Goal: Navigation & Orientation: Find specific page/section

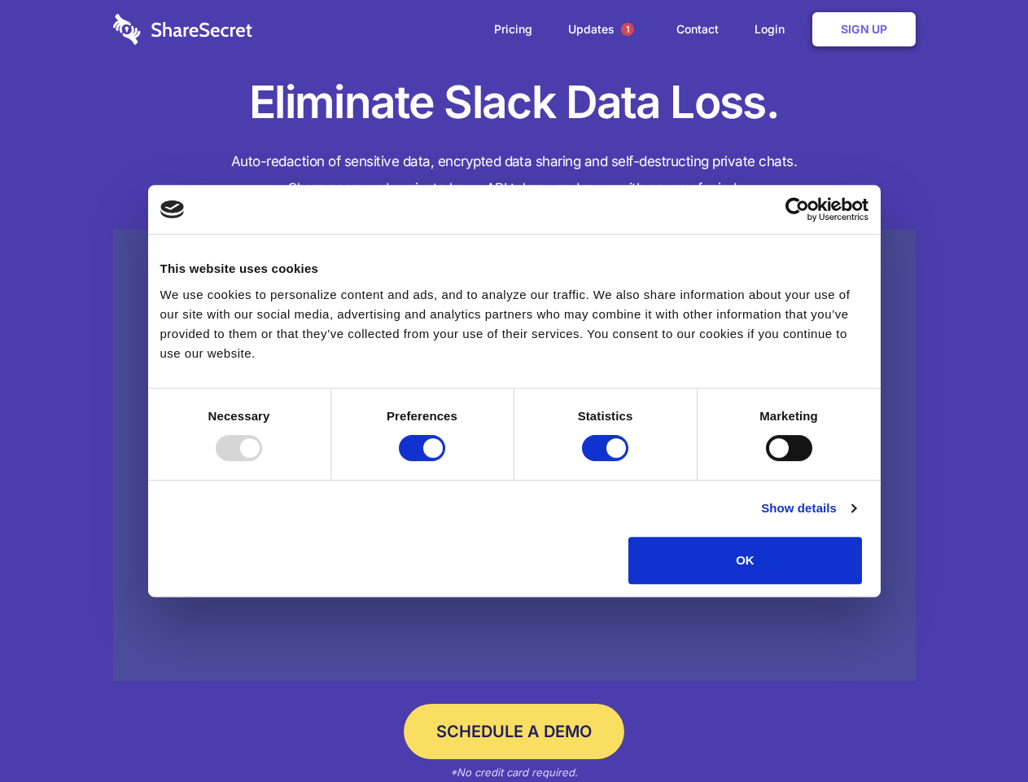
click at [262, 461] on div at bounding box center [239, 448] width 46 height 26
click at [445, 461] on input "Preferences" at bounding box center [422, 448] width 46 height 26
checkbox input "false"
click at [607, 461] on input "Statistics" at bounding box center [605, 448] width 46 height 26
checkbox input "false"
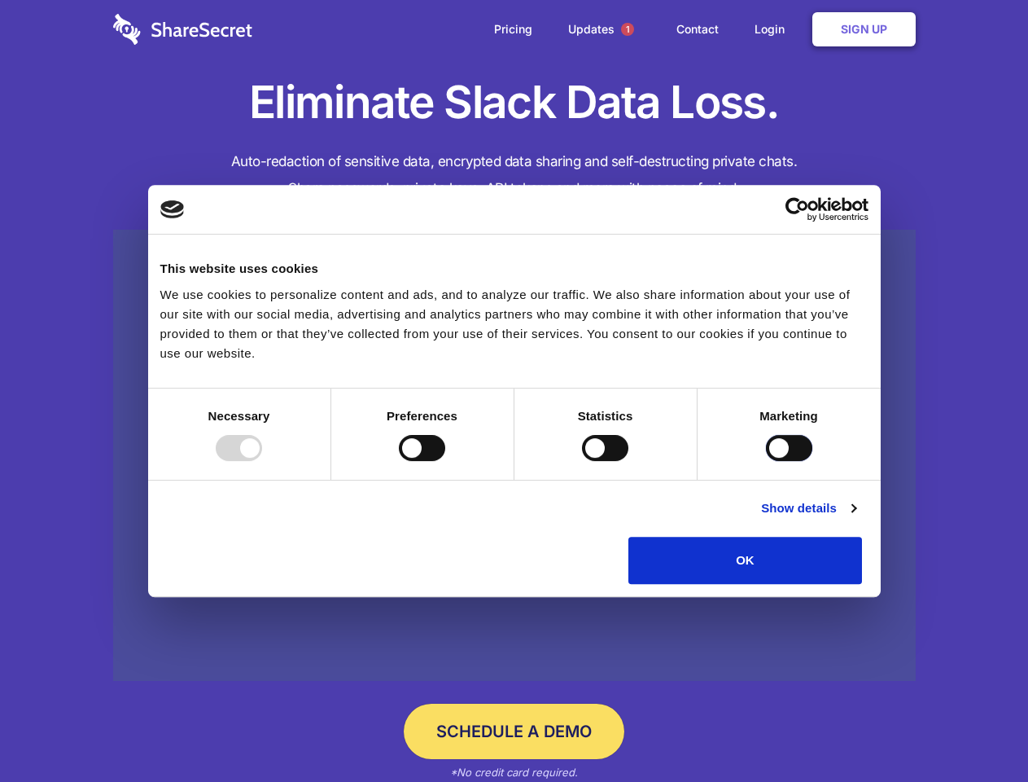
click at [766, 461] on input "Marketing" at bounding box center [789, 448] width 46 height 26
checkbox input "true"
click at [856, 518] on link "Show details" at bounding box center [808, 508] width 94 height 20
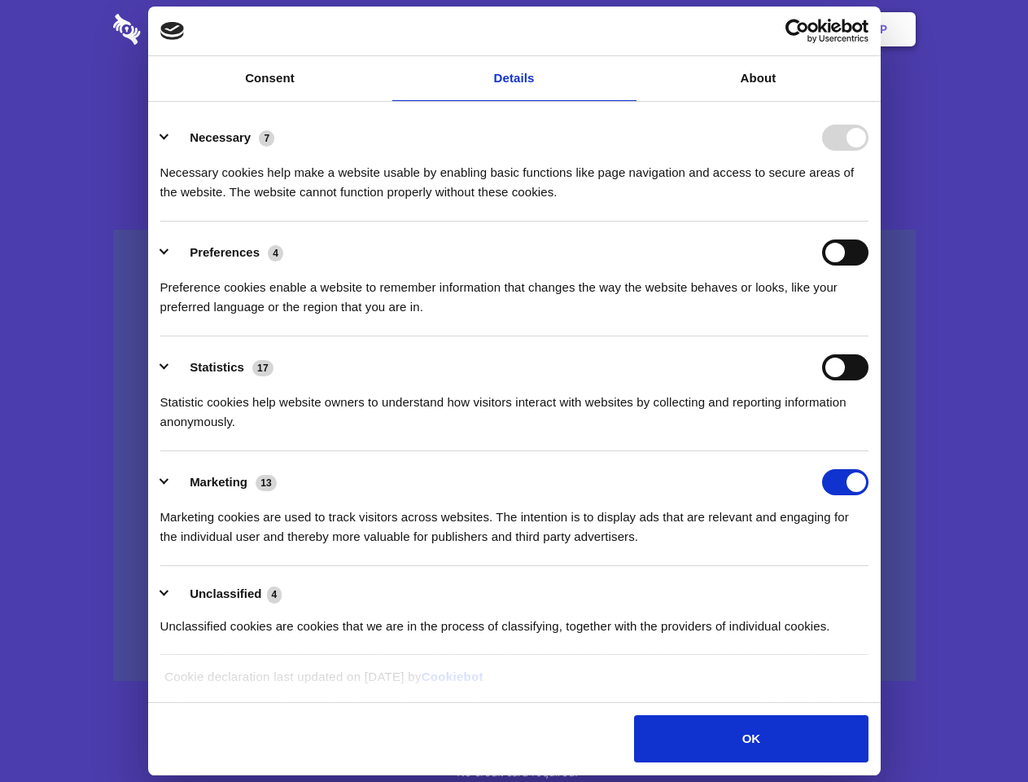
click at [869, 431] on div "Statistic cookies help website owners to understand how visitors interact with …" at bounding box center [514, 405] width 708 height 51
click at [627, 29] on span "1" at bounding box center [627, 29] width 13 height 13
